Goal: Find specific page/section: Find specific page/section

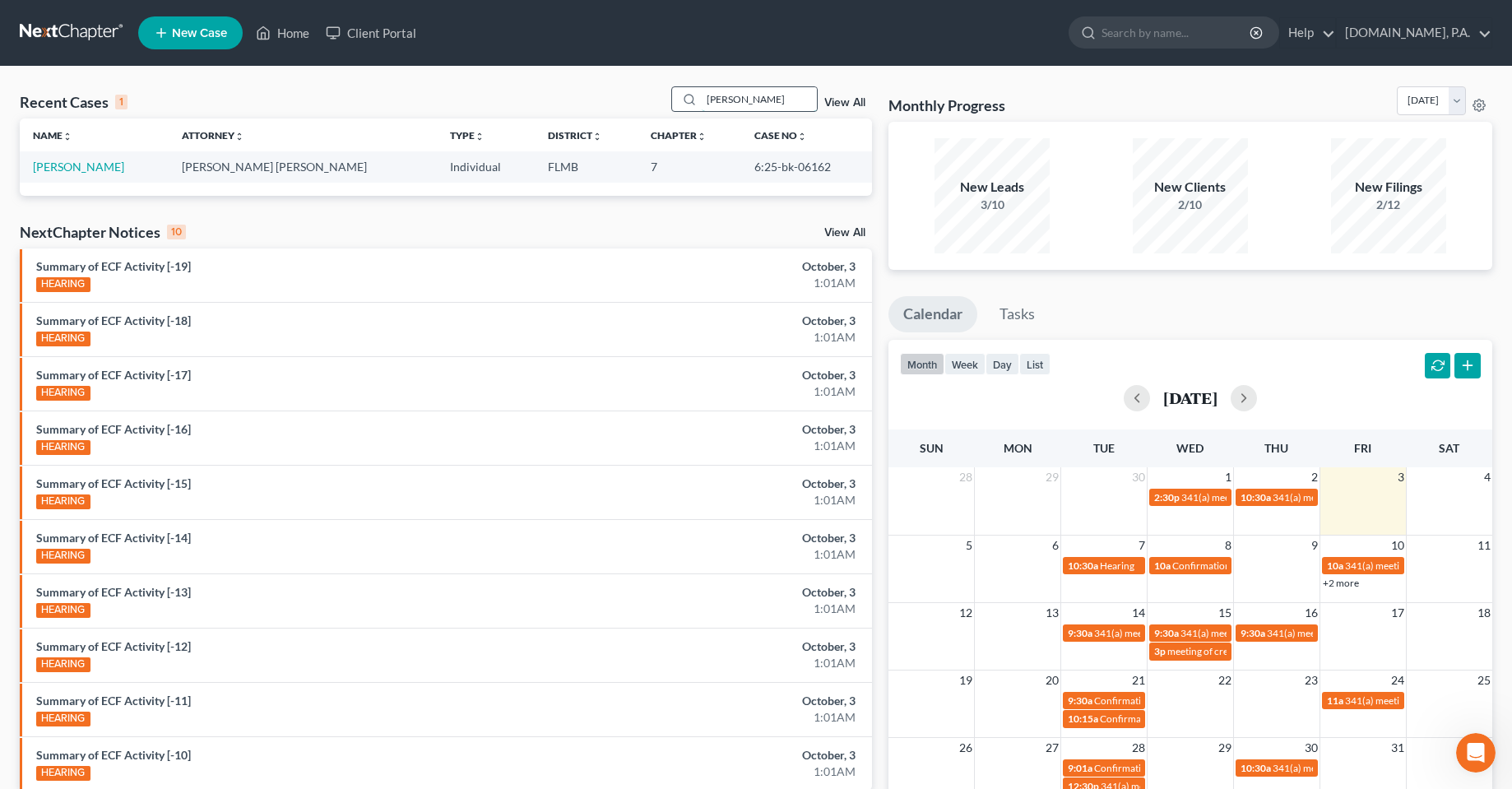
click at [736, 98] on input "[PERSON_NAME]" at bounding box center [760, 98] width 115 height 24
click at [719, 97] on input "[PERSON_NAME]" at bounding box center [760, 98] width 115 height 24
type input "tersegno"
click at [89, 176] on td "[PERSON_NAME] & [PERSON_NAME]" at bounding box center [141, 166] width 243 height 30
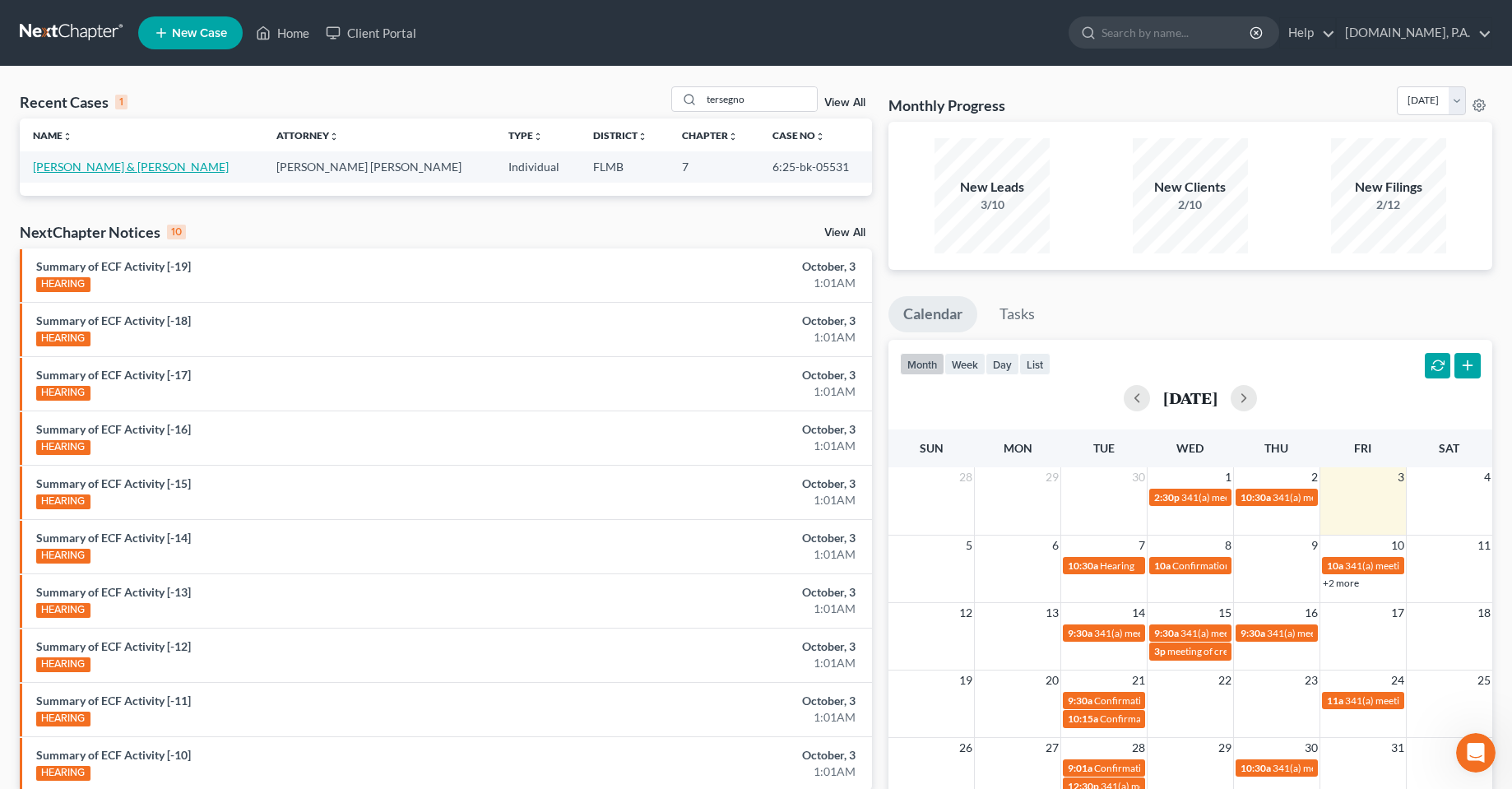
click at [96, 170] on link "[PERSON_NAME] & [PERSON_NAME]" at bounding box center [130, 166] width 196 height 14
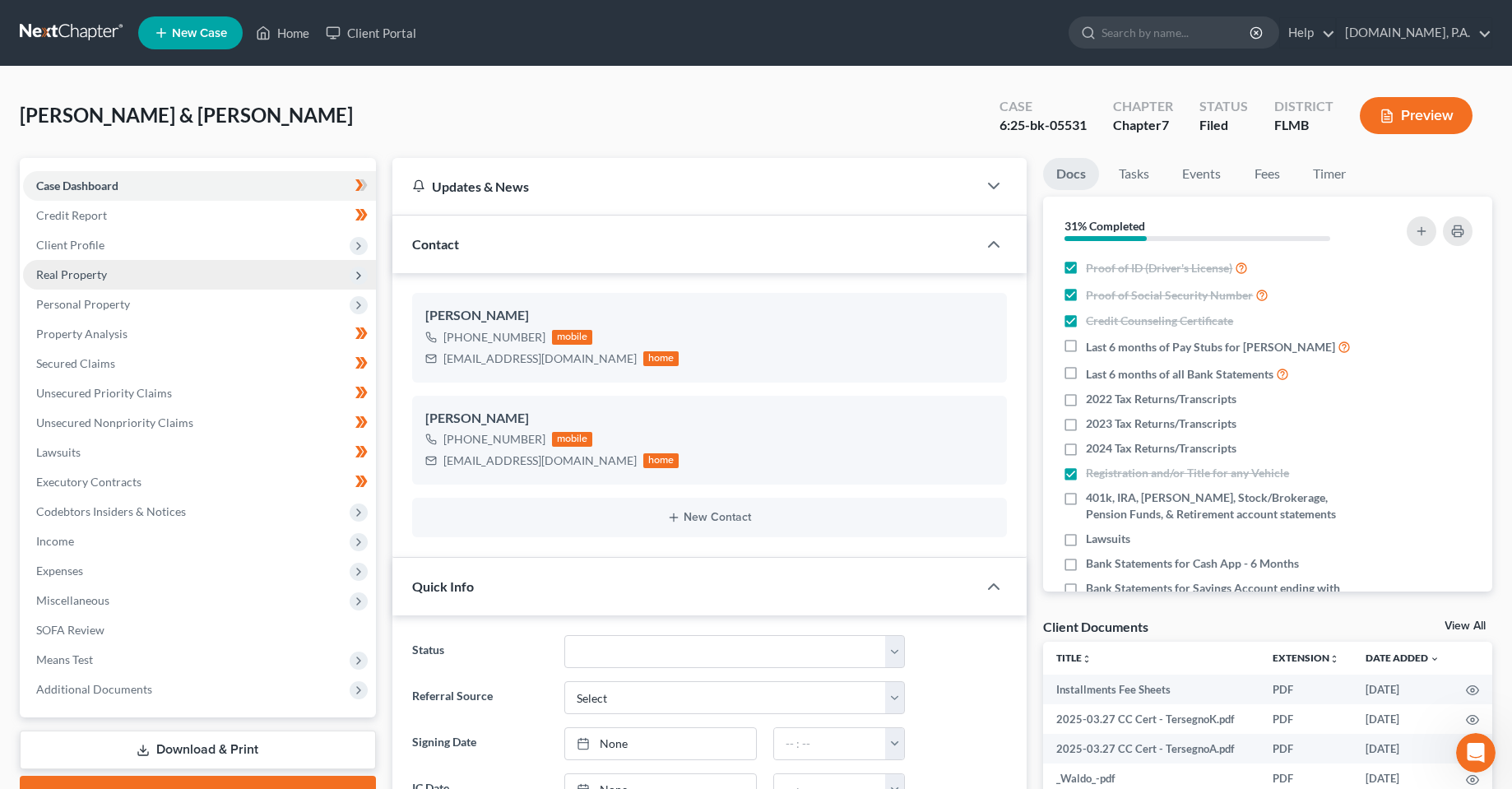
click at [103, 283] on span "Real Property" at bounding box center [199, 275] width 353 height 29
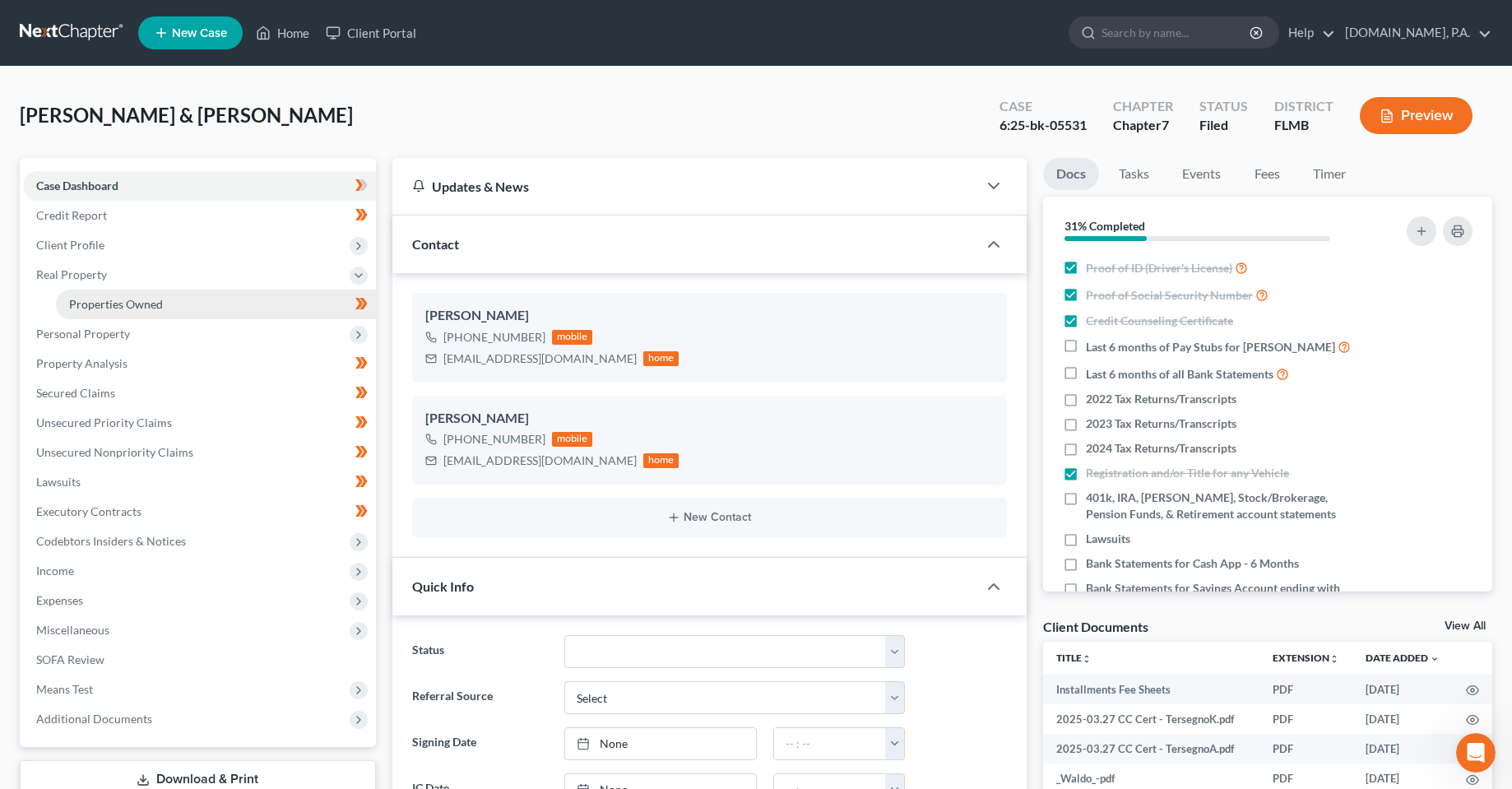
click at [169, 311] on link "Properties Owned" at bounding box center [215, 304] width 320 height 29
